Goal: Information Seeking & Learning: Learn about a topic

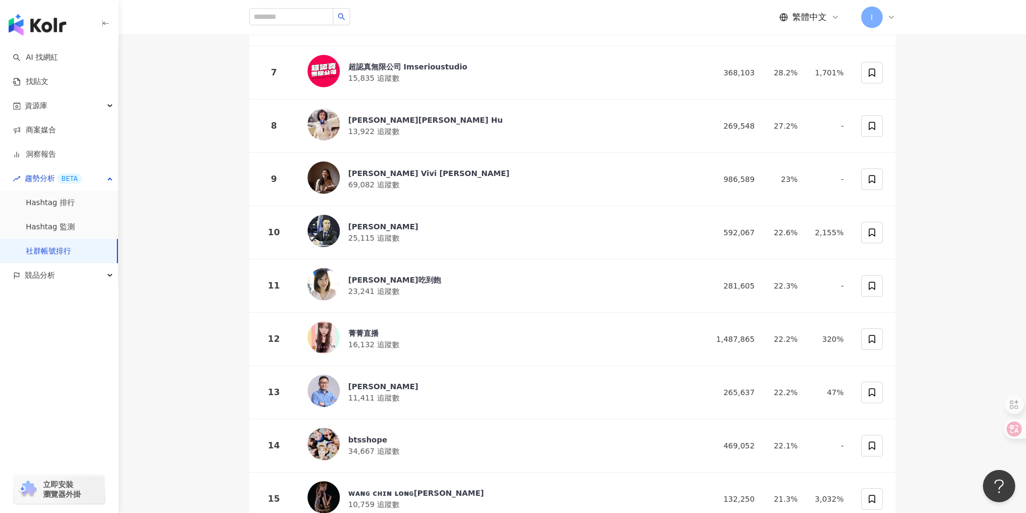
click at [67, 222] on link "Hashtag 監測" at bounding box center [50, 227] width 49 height 11
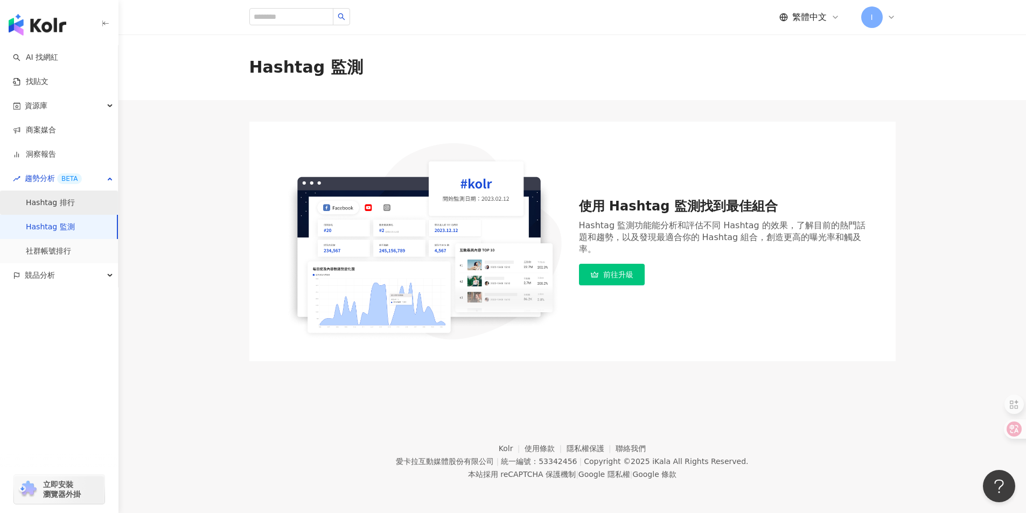
click at [63, 198] on link "Hashtag 排行" at bounding box center [50, 203] width 49 height 11
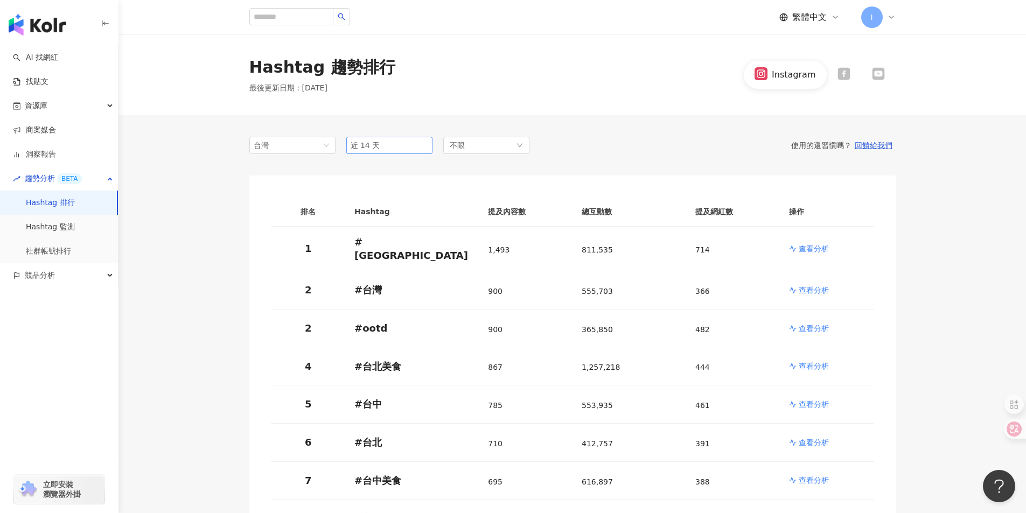
click at [393, 152] on span "近 14 天" at bounding box center [390, 145] width 78 height 16
click at [497, 144] on div "不限" at bounding box center [486, 145] width 86 height 17
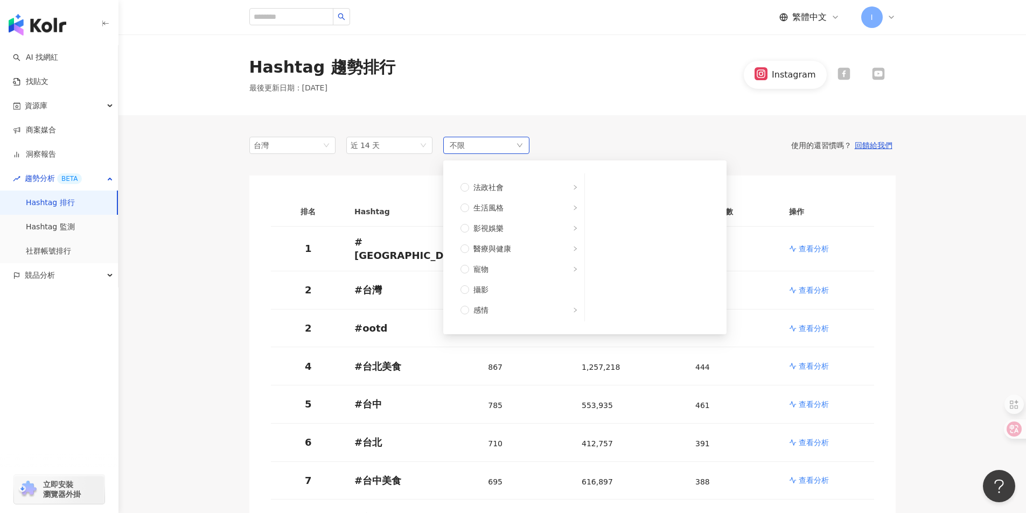
scroll to position [202, 0]
click at [480, 185] on span "遊戲" at bounding box center [480, 186] width 15 height 12
click at [620, 222] on span "手機遊戲" at bounding box center [654, 225] width 109 height 12
click at [614, 98] on div "Hashtag 趨勢排行 最後更新日期 ： [DATE] Instagram" at bounding box center [571, 74] width 907 height 81
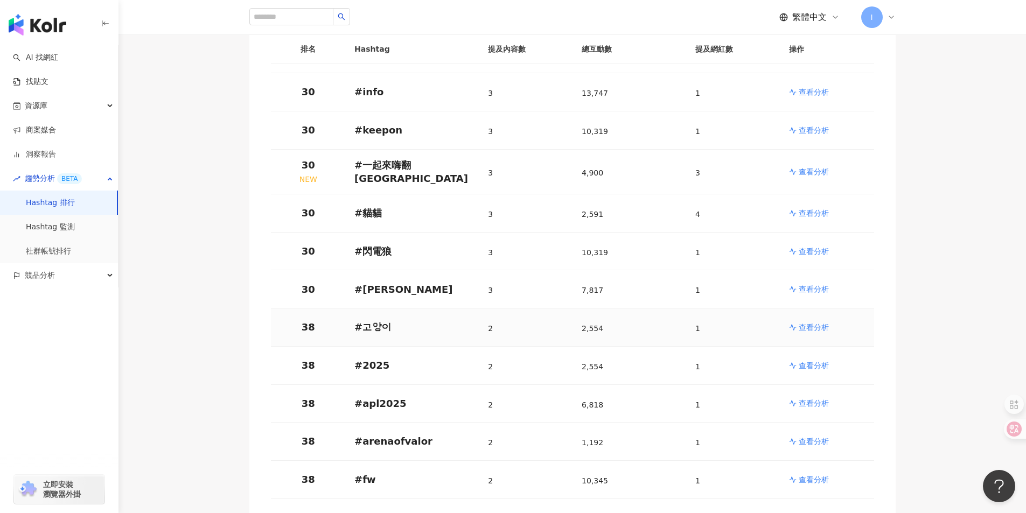
scroll to position [1669, 0]
